Goal: Transaction & Acquisition: Purchase product/service

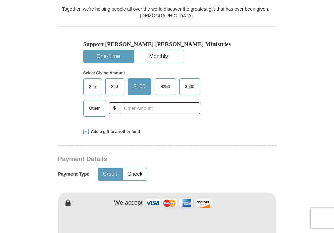
scroll to position [182, 0]
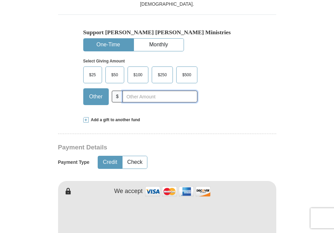
click at [154, 97] on input "text" at bounding box center [159, 97] width 74 height 12
type input "350"
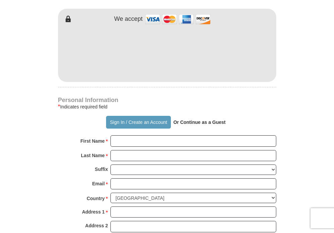
scroll to position [366, 0]
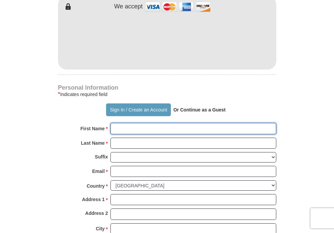
click at [149, 130] on input "First Name *" at bounding box center [193, 128] width 166 height 11
type input "PJ and [PERSON_NAME]"
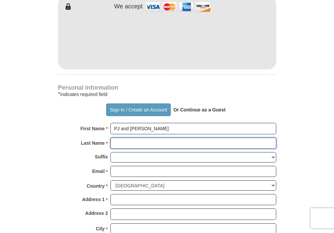
click at [151, 144] on input "Last Name *" at bounding box center [193, 143] width 166 height 11
type input "Potter"
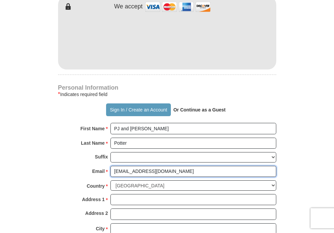
type input "[EMAIL_ADDRESS][DOMAIN_NAME]"
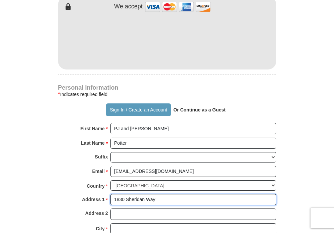
type input "1830 Sheridan Way"
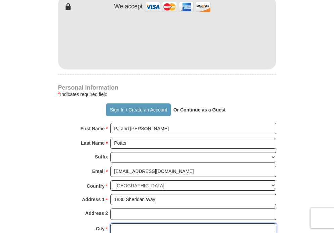
scroll to position [368, 0]
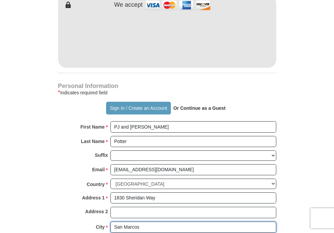
type input "San Marcos"
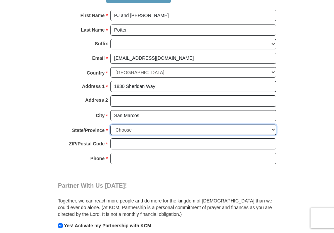
scroll to position [493, 0]
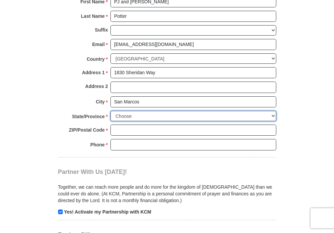
select select "CA"
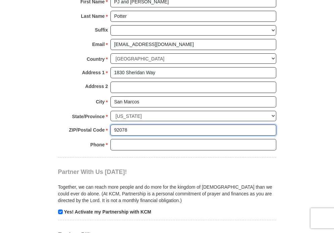
type input "92078"
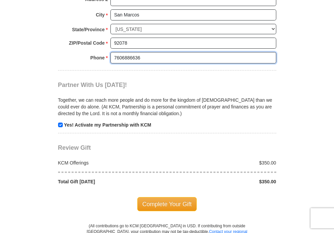
scroll to position [586, 0]
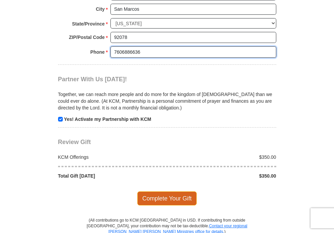
type input "7606886636"
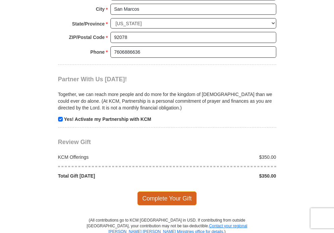
click at [150, 198] on span "Complete Your Gift" at bounding box center [166, 198] width 59 height 14
